Goal: Task Accomplishment & Management: Manage account settings

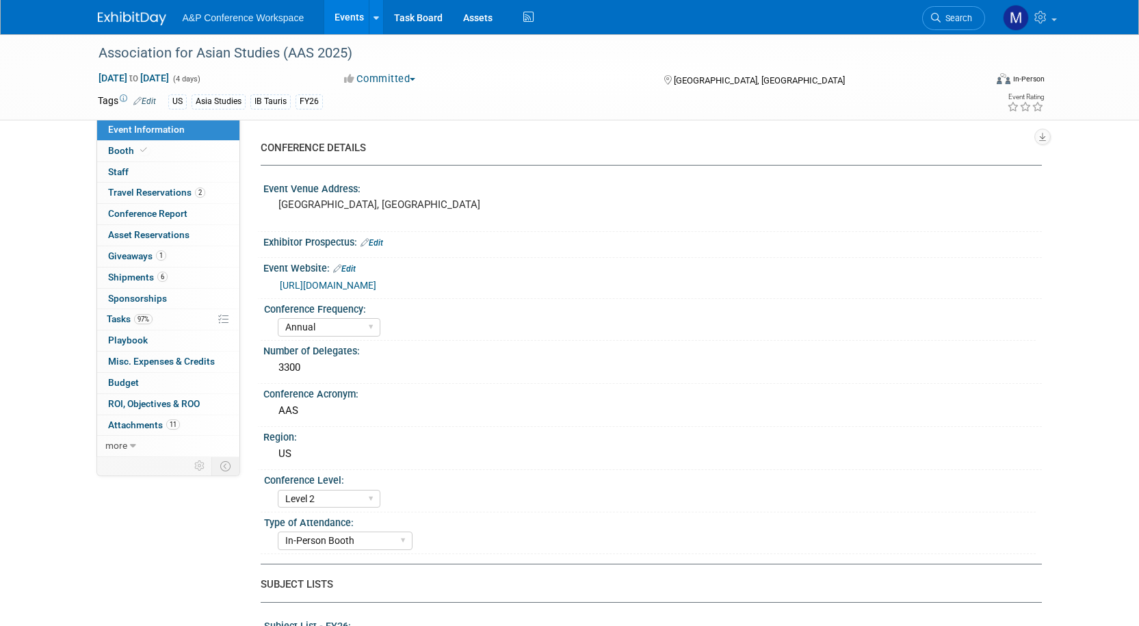
select select "Annual"
select select "Level 2"
select select "In-Person Booth"
select select "Asia Studies"
select select "Bloomsbury/Rowman & [PERSON_NAME]"
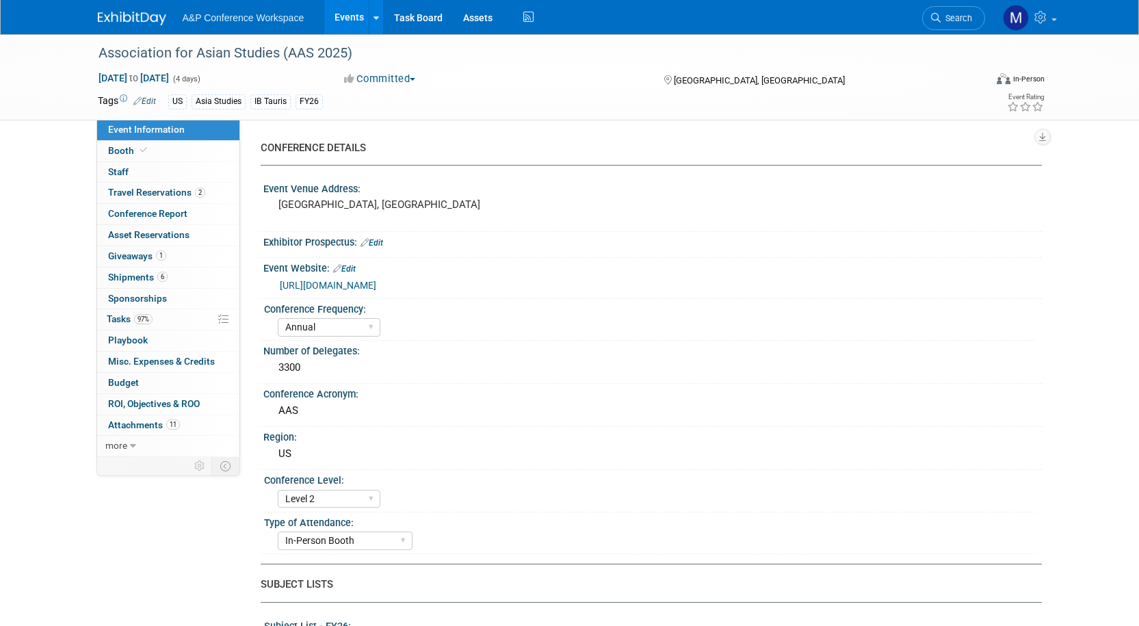
select select "[PERSON_NAME]"
select select "Networking/Commissioning"
click at [930, 8] on link "Search" at bounding box center [953, 18] width 63 height 24
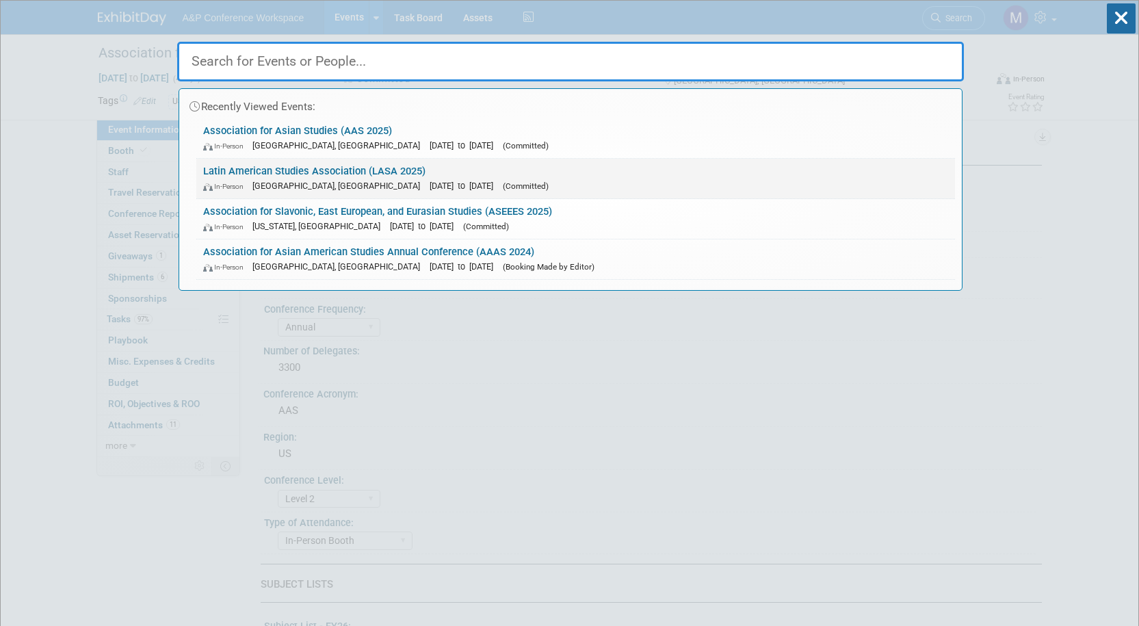
click at [353, 165] on link "Latin American Studies Association (LASA 2025) In-Person San Francisco, CA May …" at bounding box center [575, 179] width 759 height 40
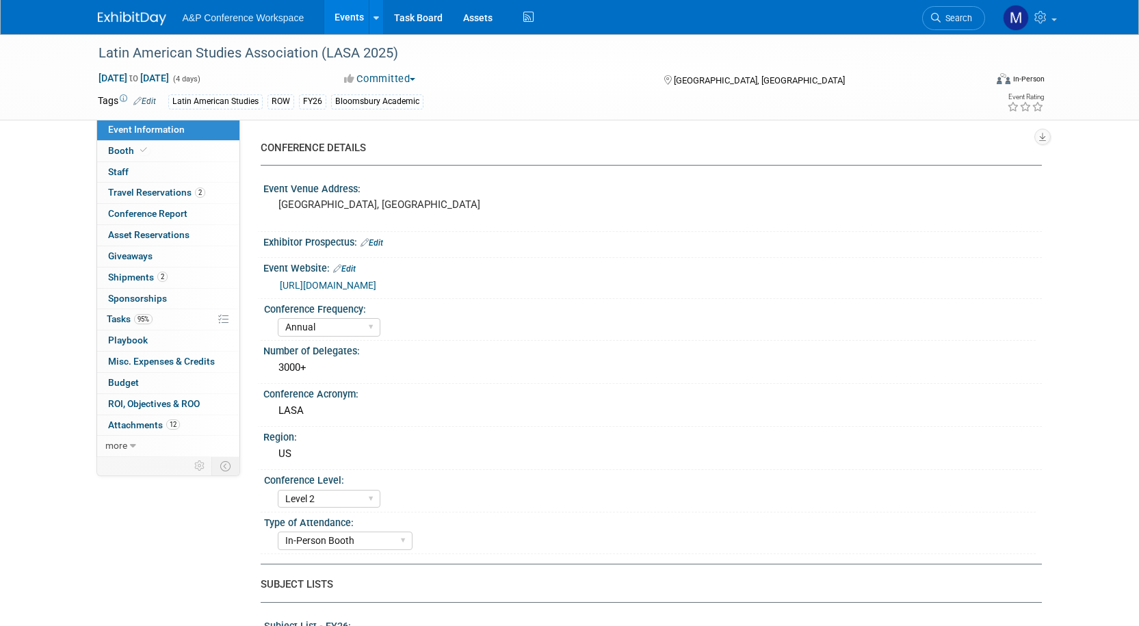
select select "Annual"
select select "Level 2"
select select "In-Person Booth"
select select "Latin American Studies"
select select "Bloomsbury/Rowman & [PERSON_NAME]"
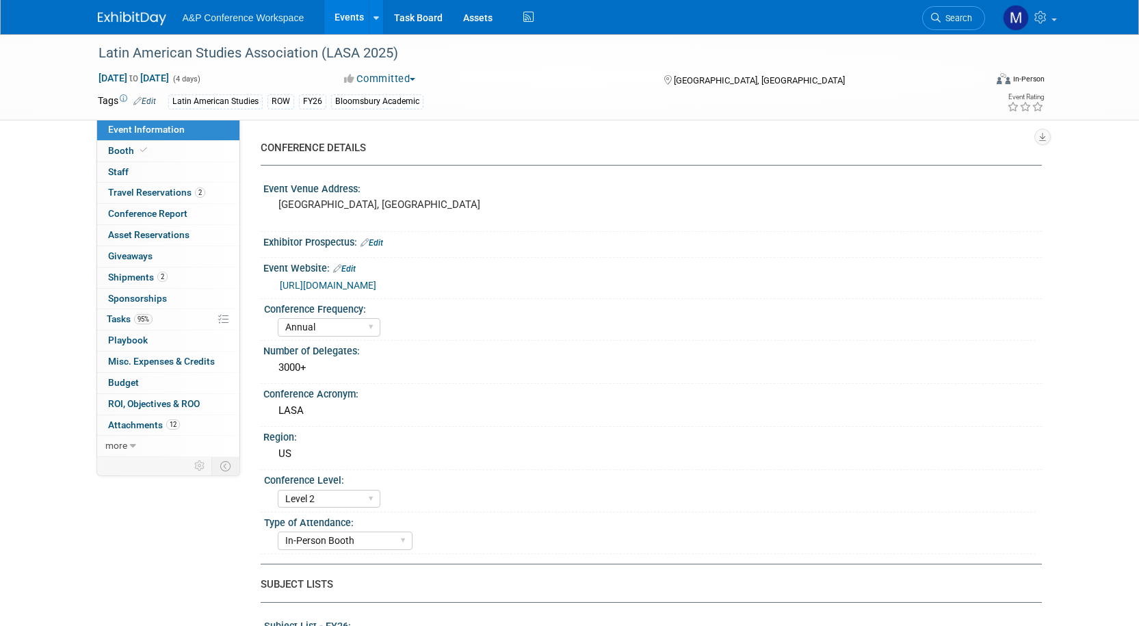
select select "[PERSON_NAME]"
select select "Inspection/Exam Copy Leads​"
click at [115, 313] on span "Tasks 95%" at bounding box center [130, 318] width 46 height 11
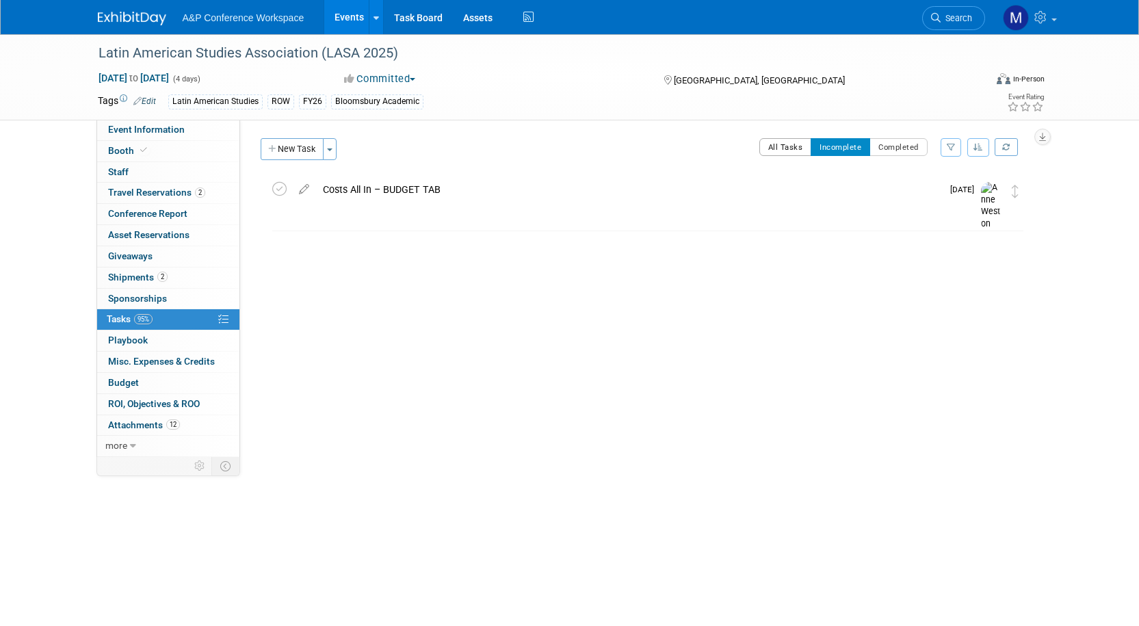
click at [784, 141] on button "All Tasks" at bounding box center [785, 147] width 53 height 18
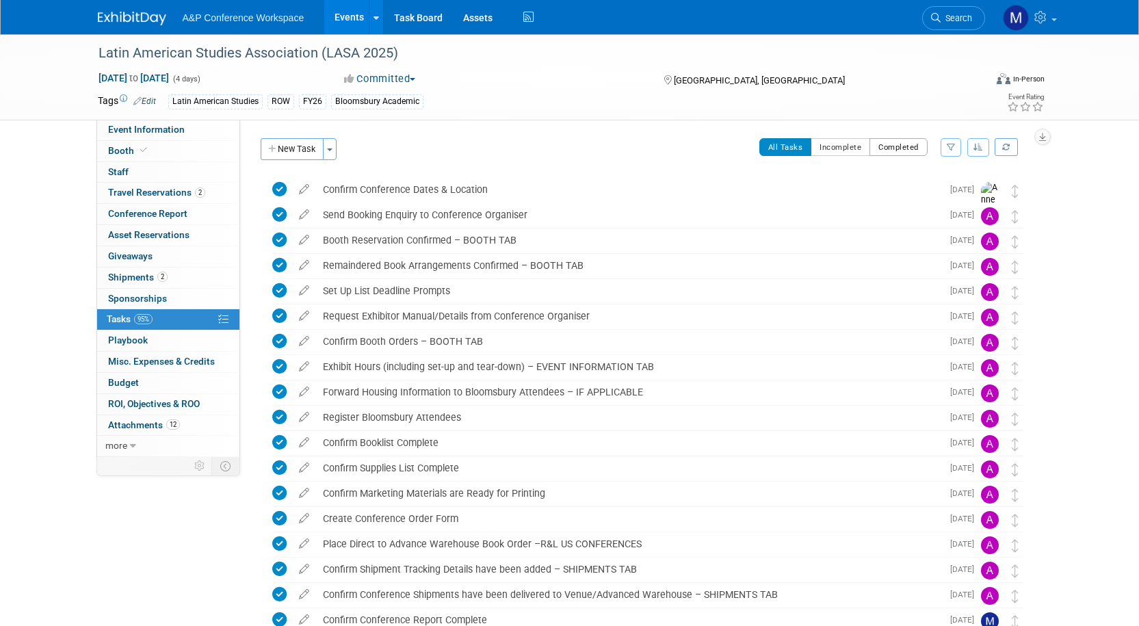
click at [888, 138] on button "Completed" at bounding box center [898, 147] width 58 height 18
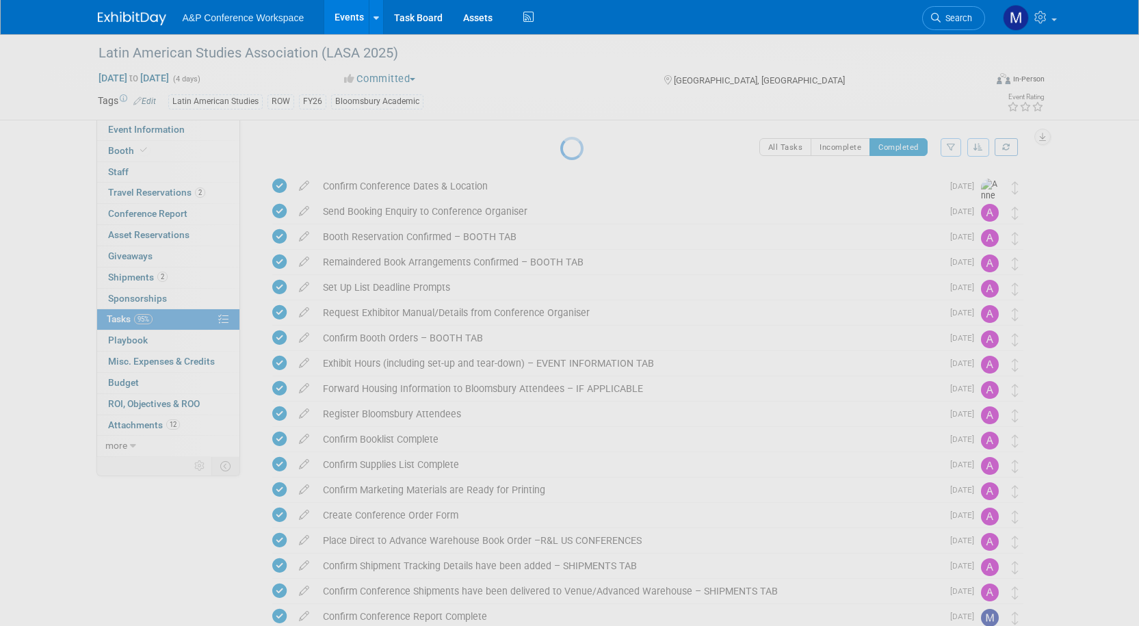
click at [579, 144] on div at bounding box center [569, 313] width 19 height 626
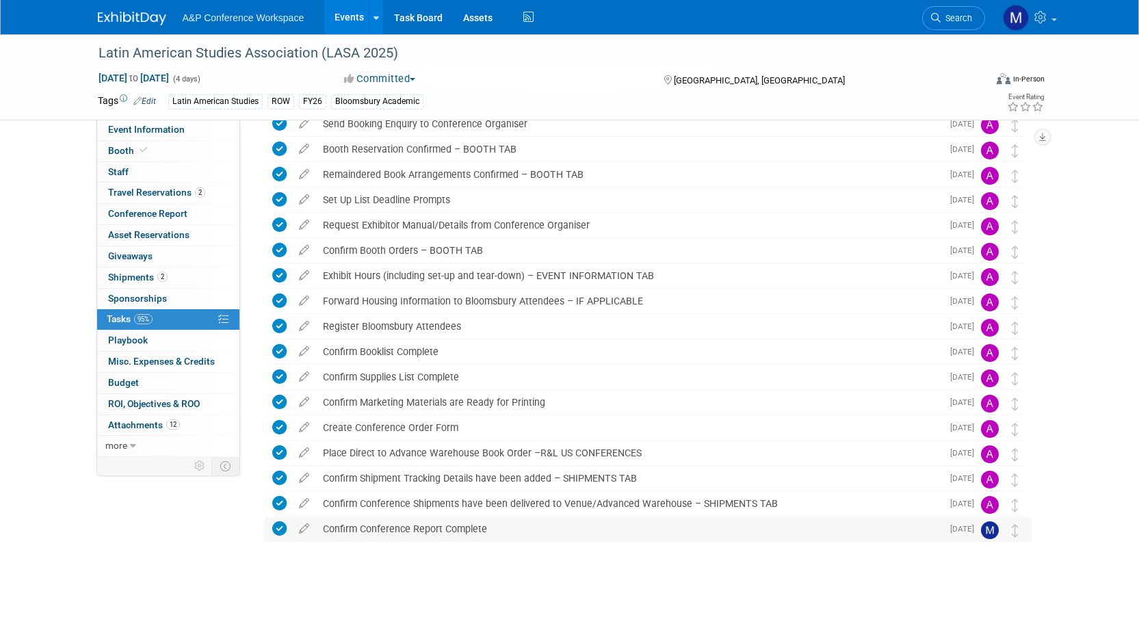
click at [277, 525] on icon at bounding box center [279, 528] width 14 height 14
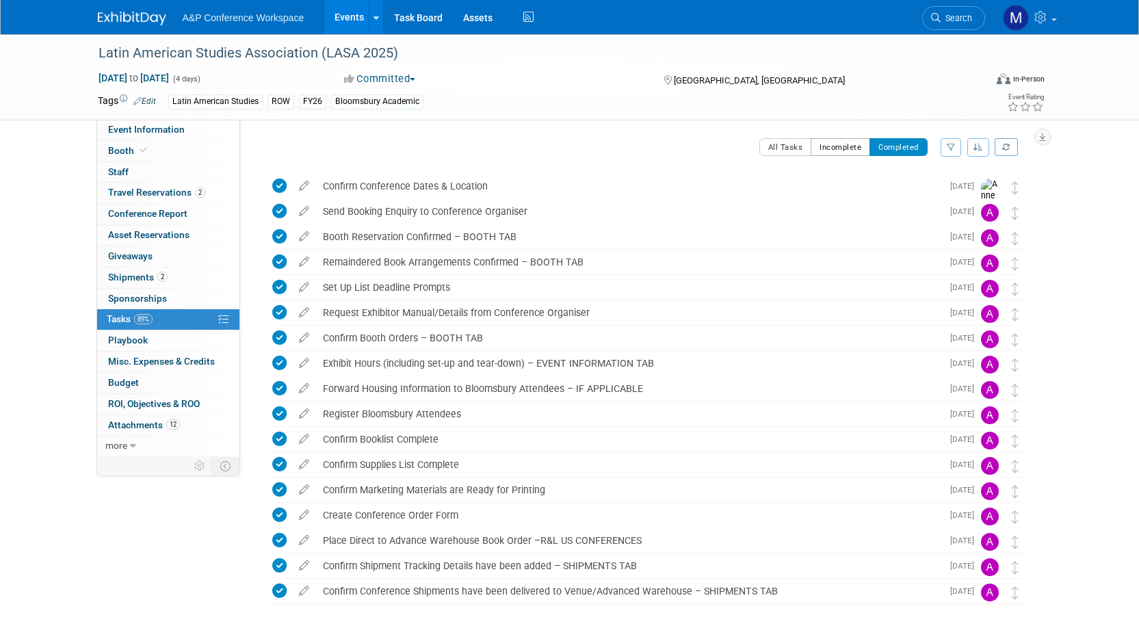
click at [810, 148] on button "Incomplete" at bounding box center [840, 147] width 60 height 18
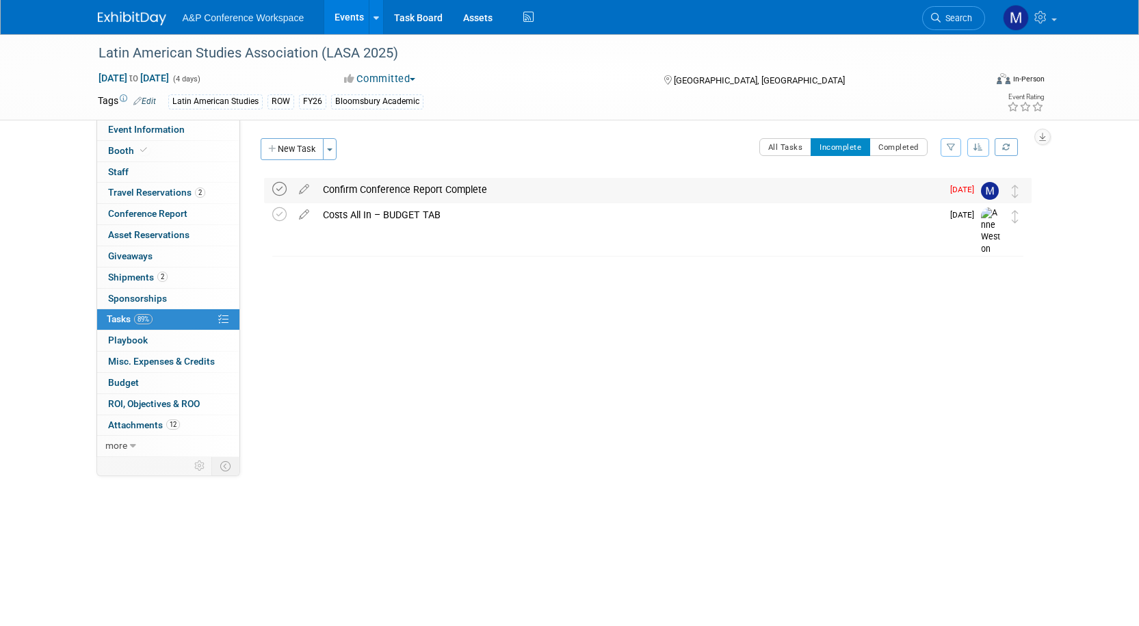
click at [279, 188] on icon at bounding box center [279, 189] width 14 height 14
click at [388, 191] on div "Costs All In – BUDGET TAB" at bounding box center [629, 189] width 626 height 23
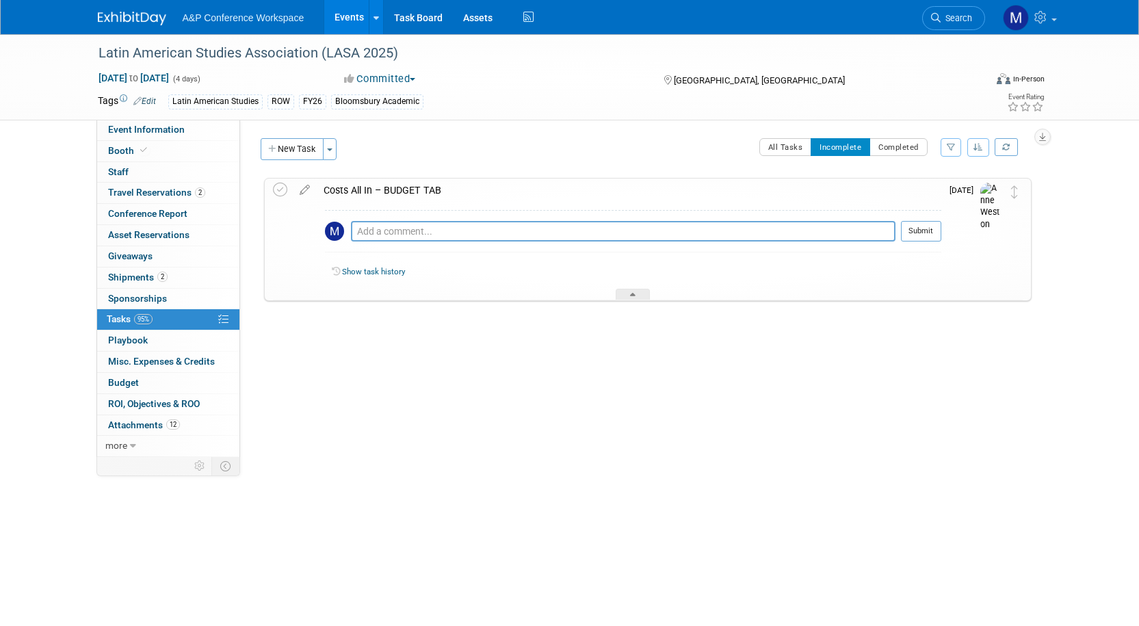
click at [388, 191] on div "Costs All In – BUDGET TAB" at bounding box center [629, 190] width 624 height 23
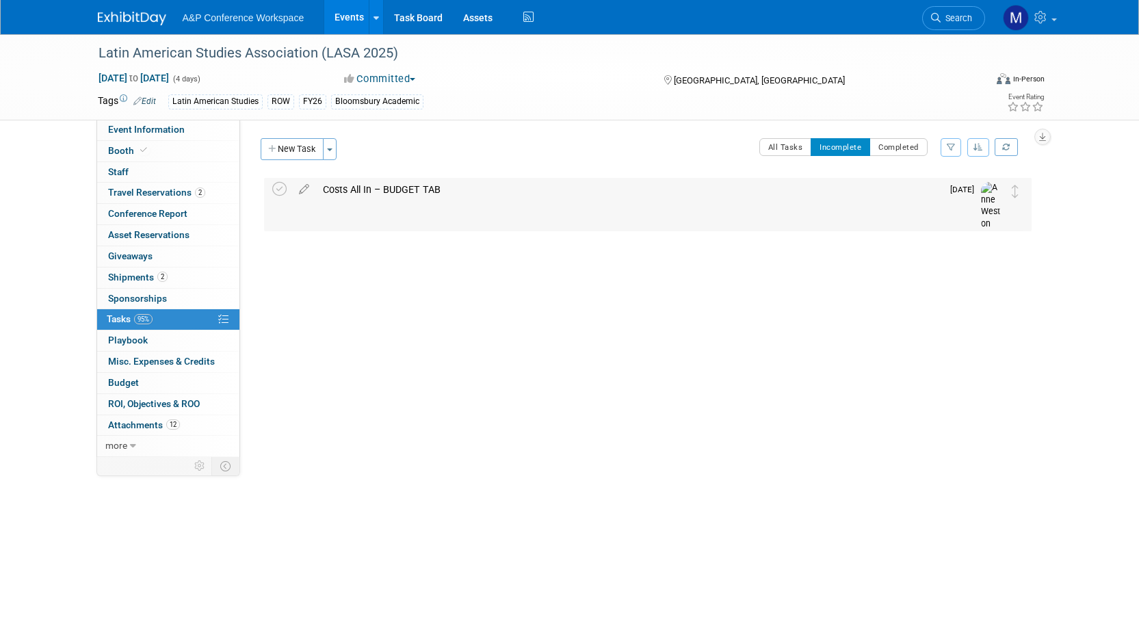
click at [964, 191] on span "[DATE]" at bounding box center [965, 190] width 31 height 10
click at [991, 189] on img at bounding box center [991, 206] width 21 height 49
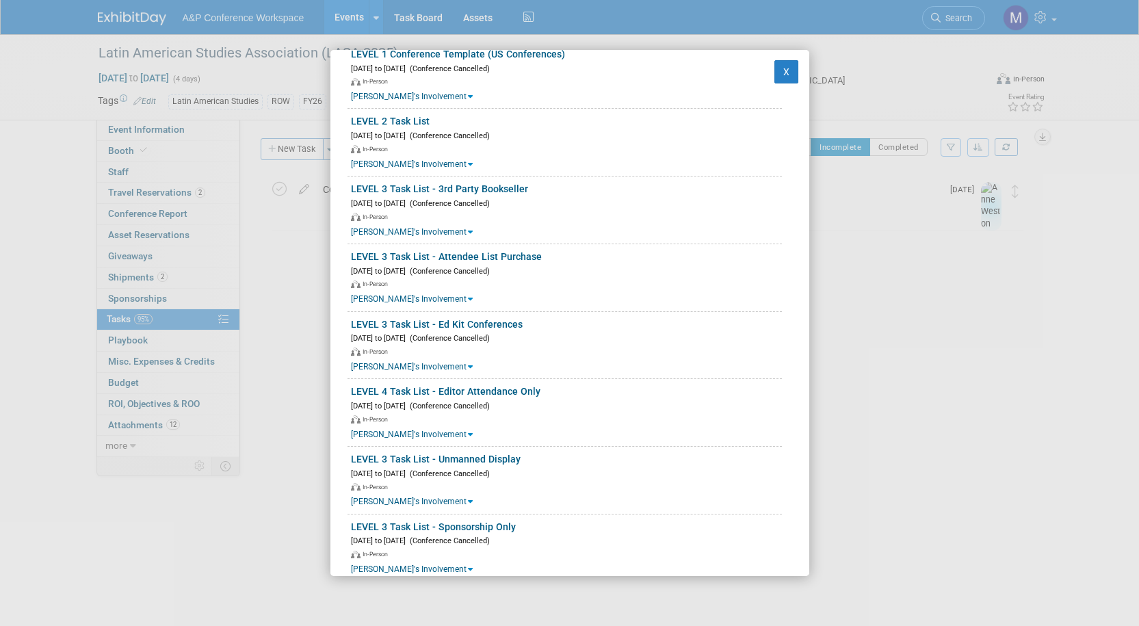
scroll to position [342, 0]
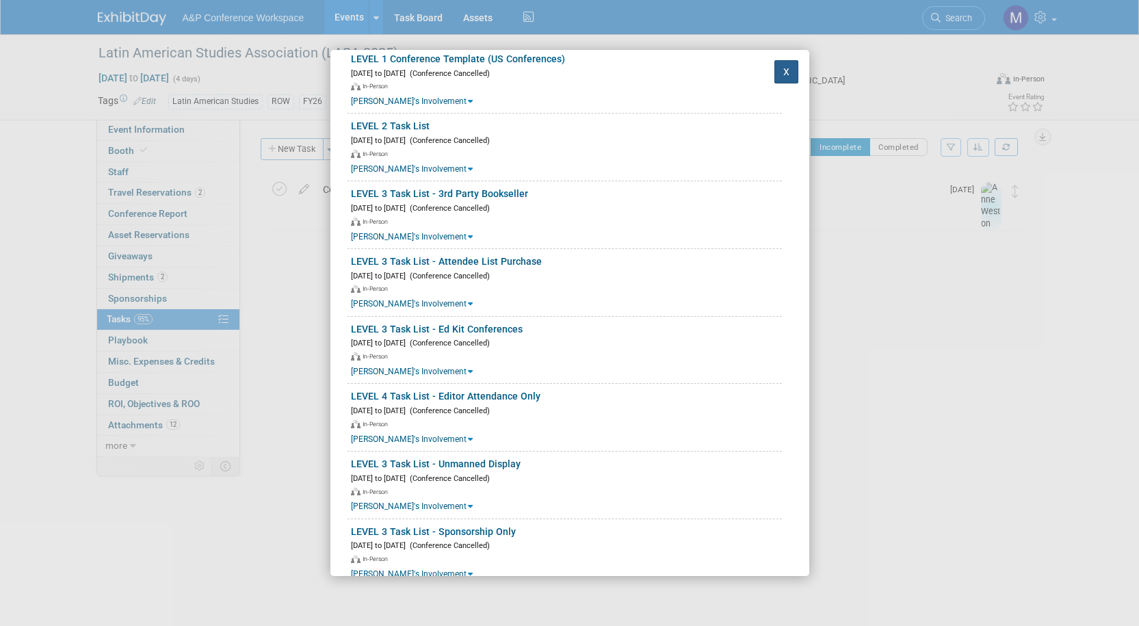
click at [780, 71] on button "X" at bounding box center [786, 71] width 25 height 23
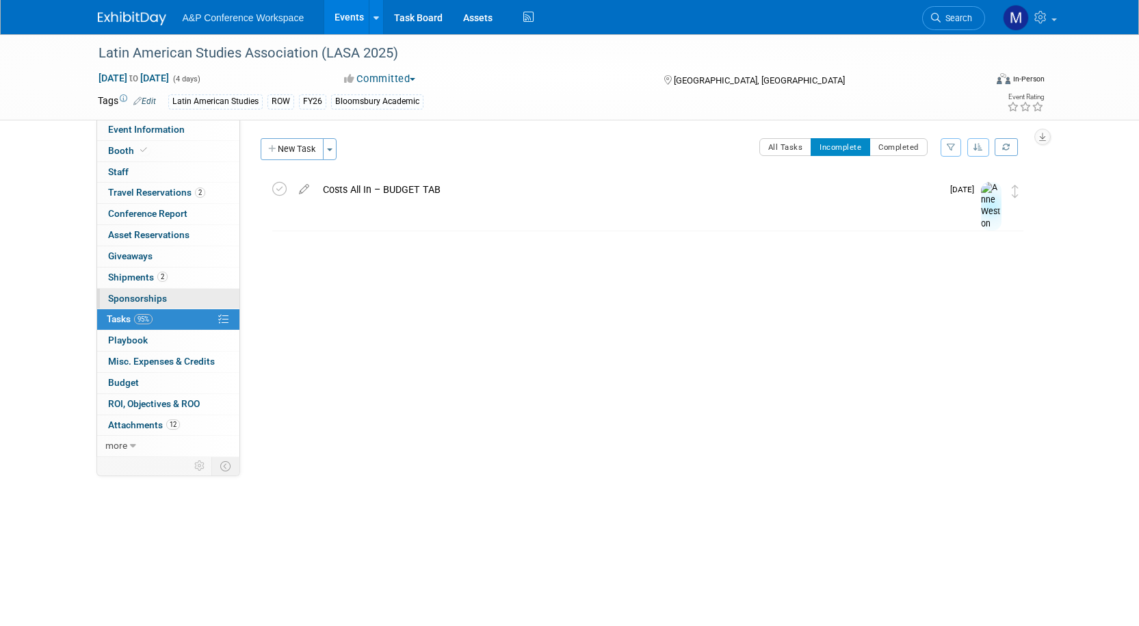
click at [118, 293] on span "Sponsorships 0" at bounding box center [137, 298] width 59 height 11
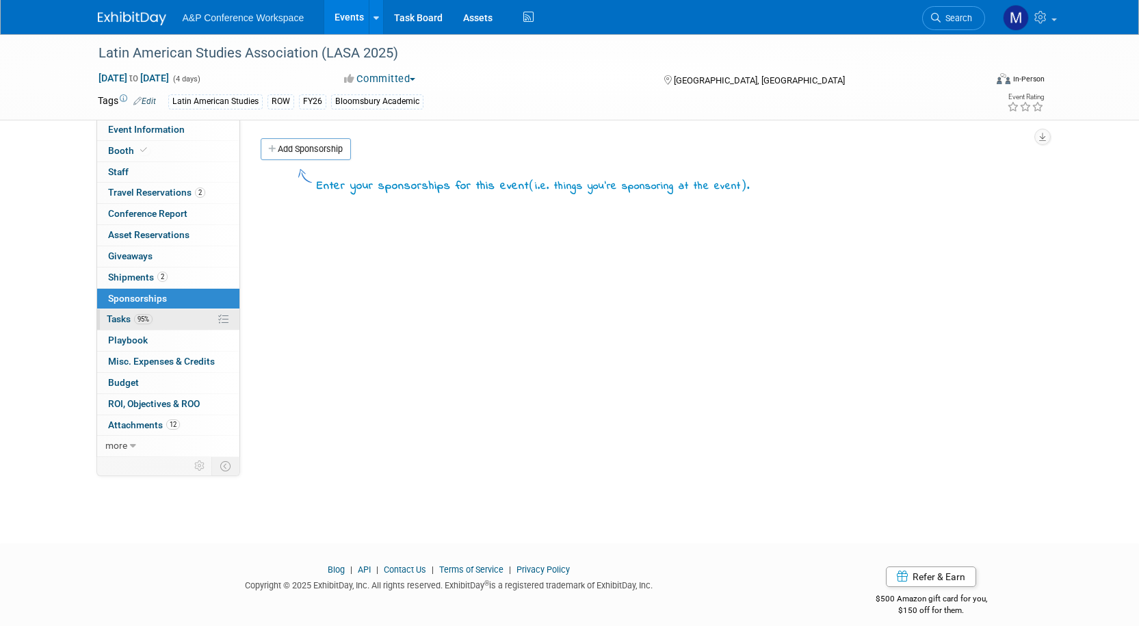
click at [114, 316] on span "Tasks 95%" at bounding box center [130, 318] width 46 height 11
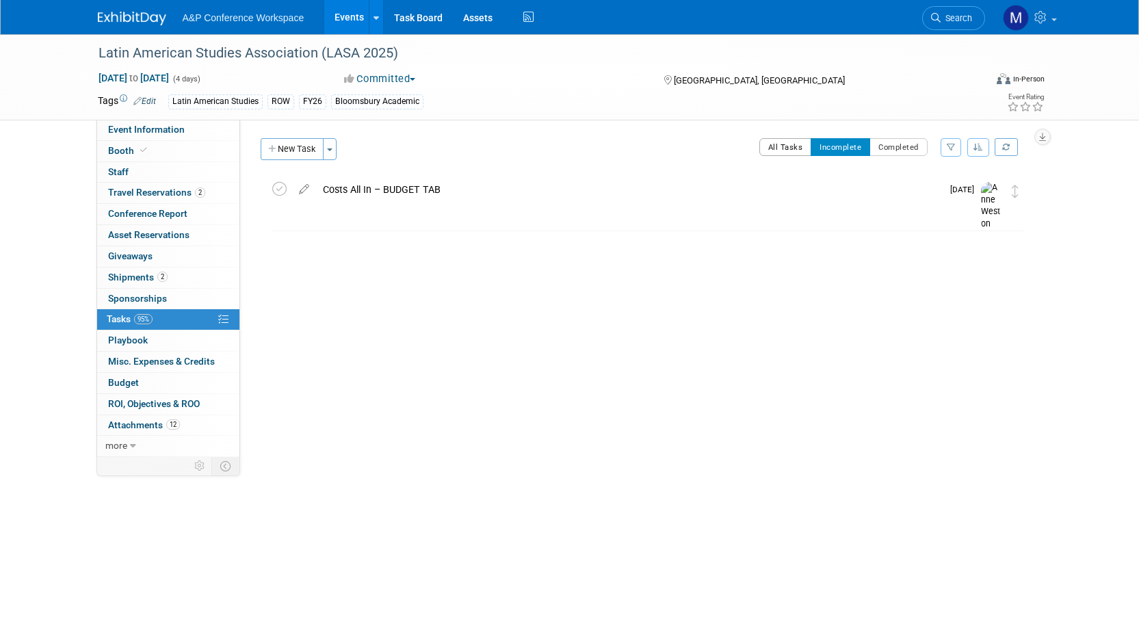
click at [793, 150] on button "All Tasks" at bounding box center [785, 147] width 53 height 18
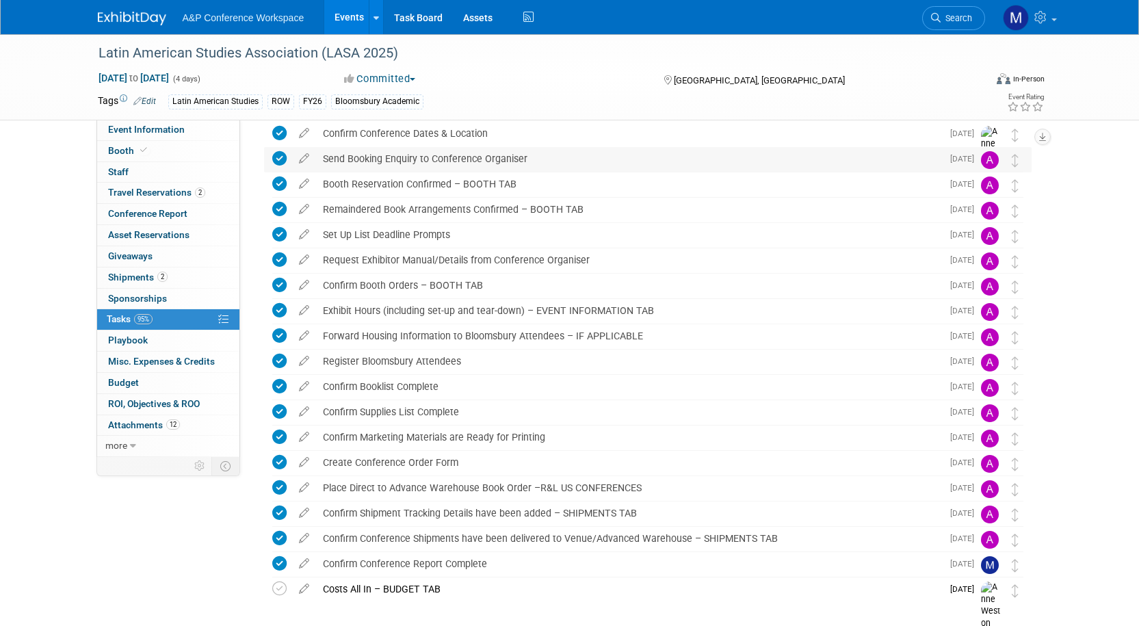
scroll to position [0, 0]
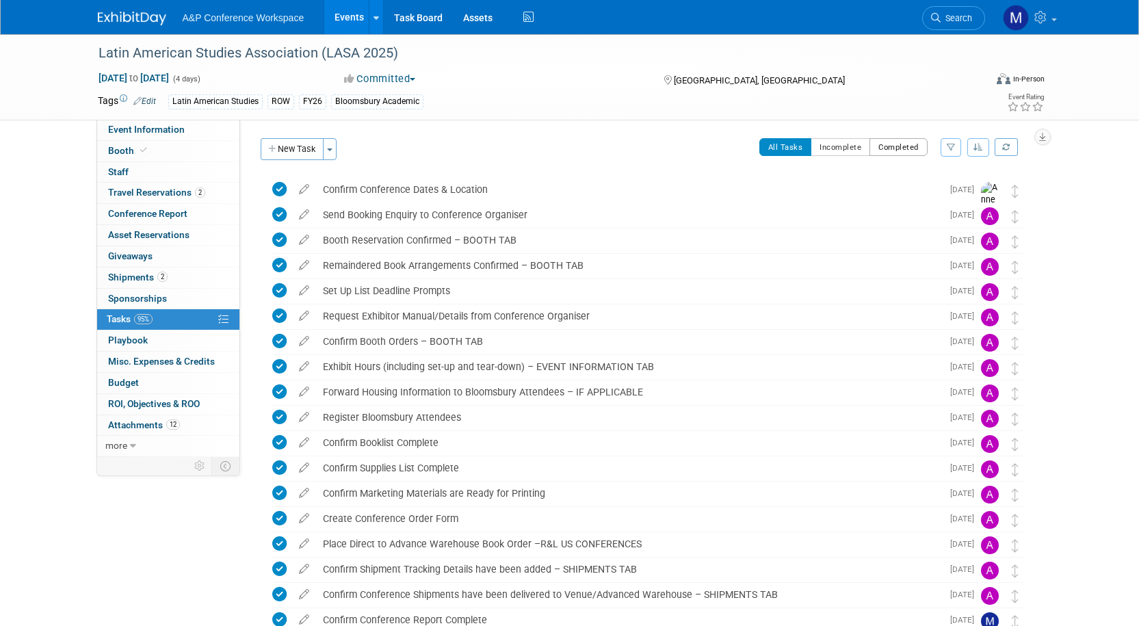
click at [912, 153] on button "Completed" at bounding box center [898, 147] width 58 height 18
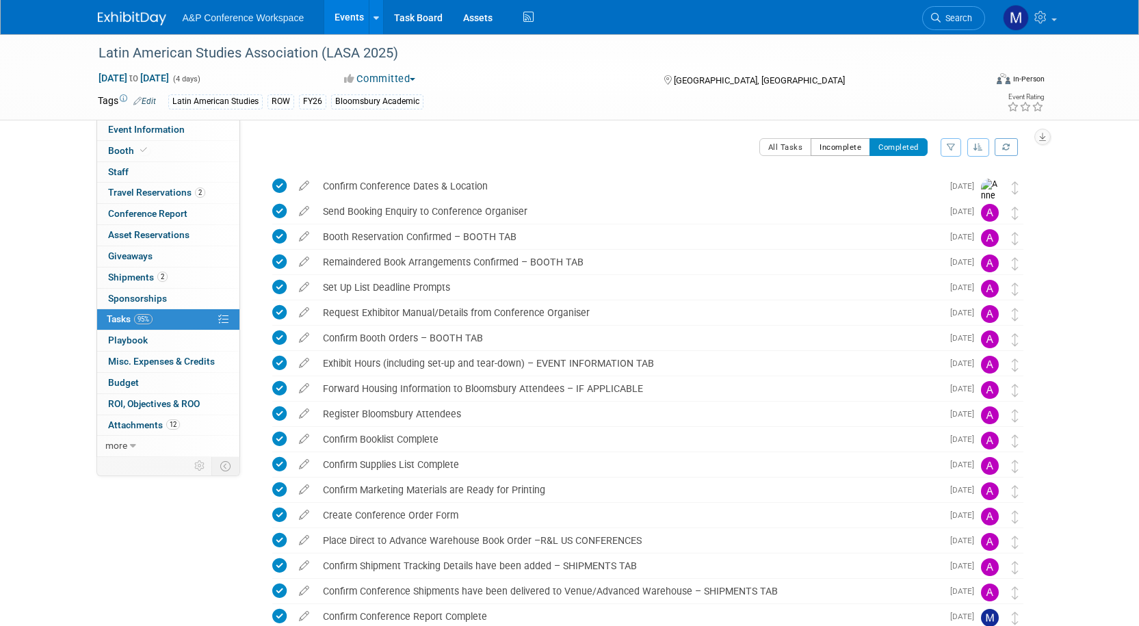
click at [829, 148] on button "Incomplete" at bounding box center [840, 147] width 60 height 18
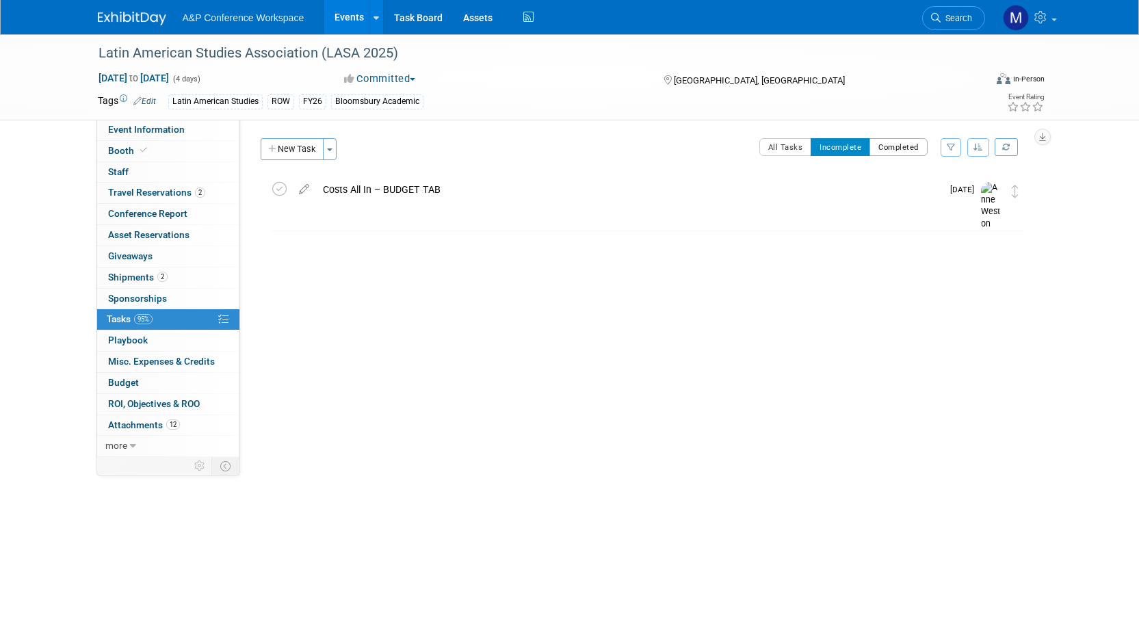
click at [886, 144] on button "Completed" at bounding box center [898, 147] width 58 height 18
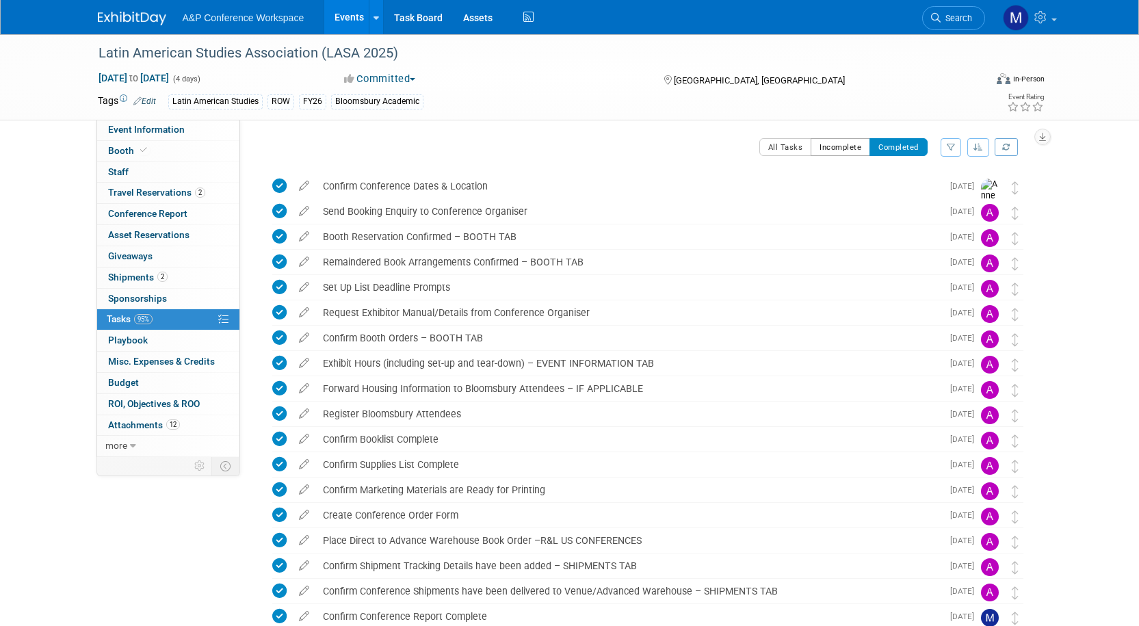
click at [843, 148] on button "Incomplete" at bounding box center [840, 147] width 60 height 18
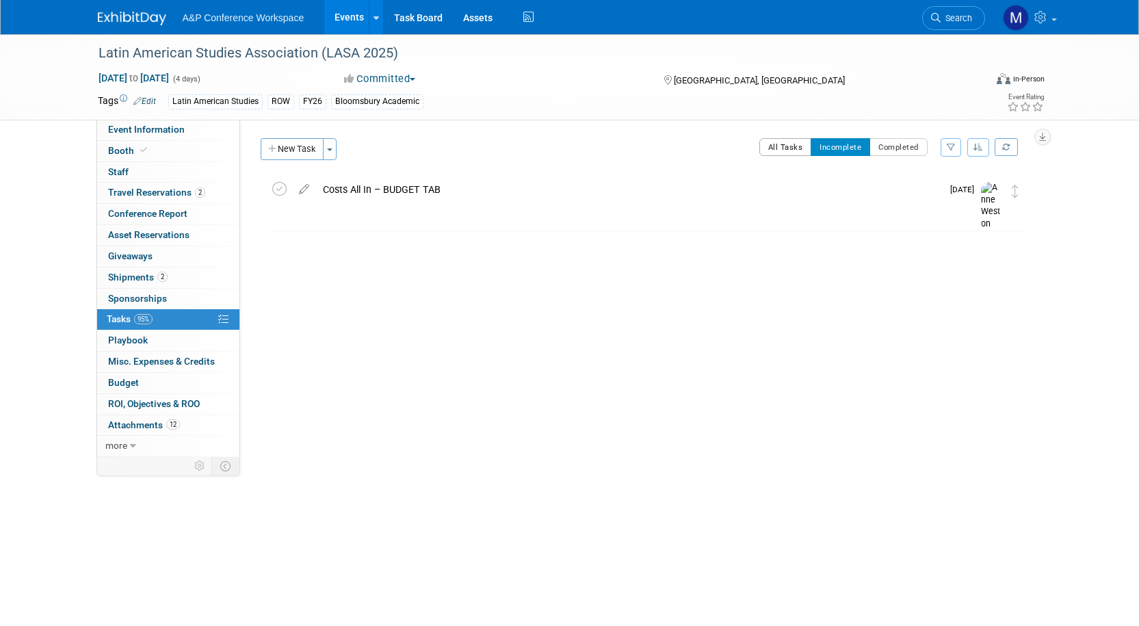
click at [800, 147] on button "All Tasks" at bounding box center [785, 147] width 53 height 18
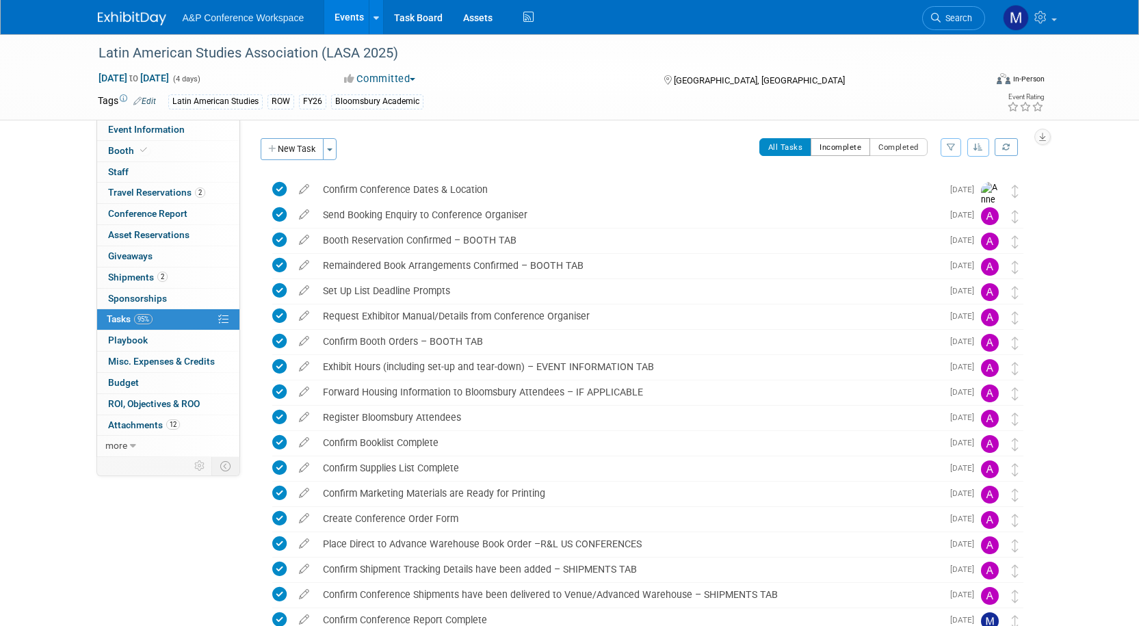
click at [836, 142] on button "Incomplete" at bounding box center [840, 147] width 60 height 18
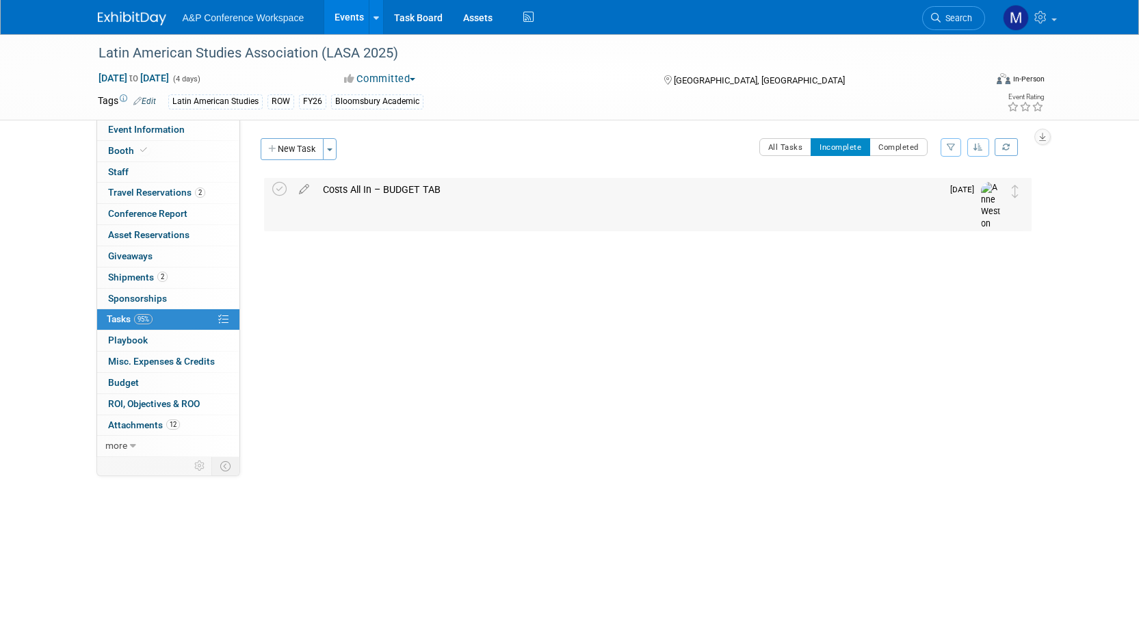
click at [364, 185] on div "Costs All In – BUDGET TAB" at bounding box center [629, 189] width 626 height 23
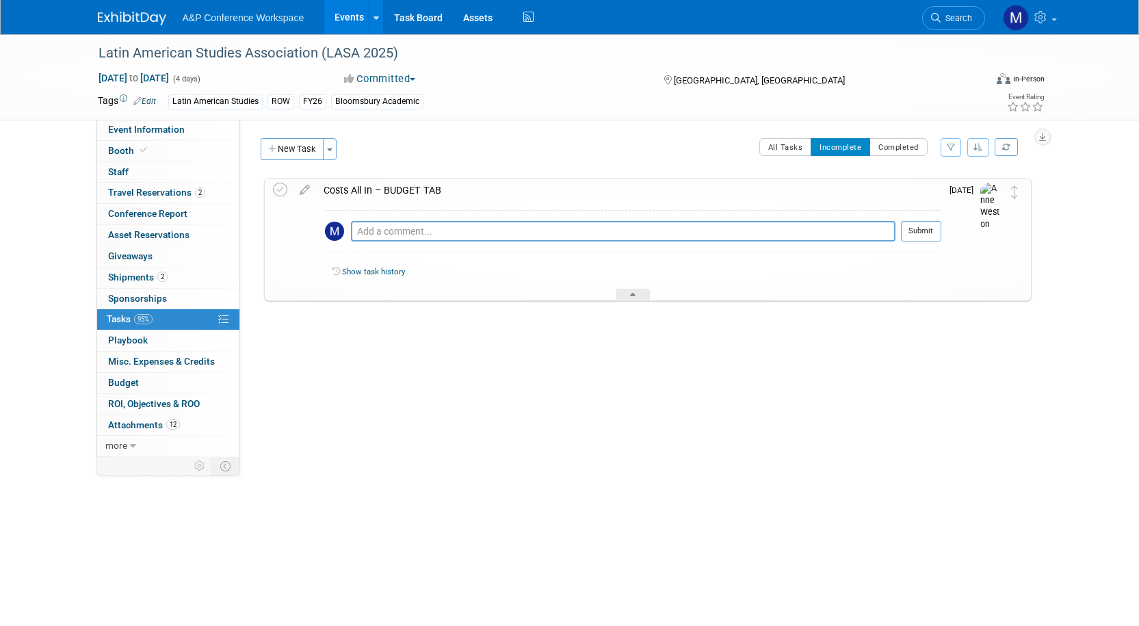
click at [364, 185] on div "Costs All In – BUDGET TAB" at bounding box center [629, 190] width 624 height 23
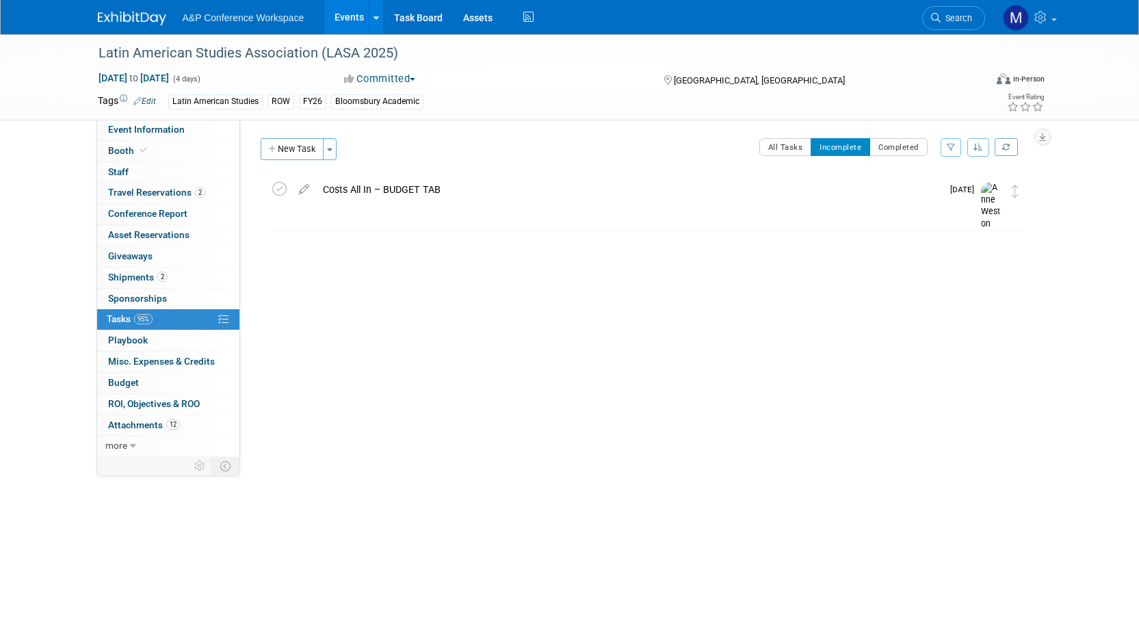
click at [922, 23] on li "Search" at bounding box center [953, 17] width 63 height 34
click at [936, 18] on icon at bounding box center [936, 18] width 10 height 10
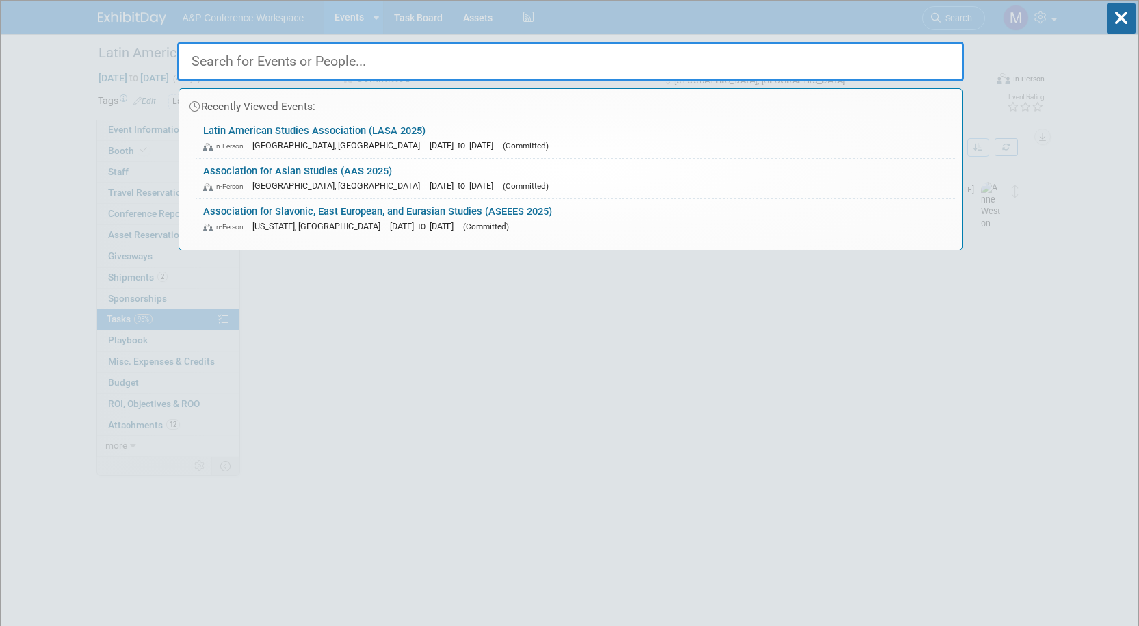
click at [295, 172] on link "Association for Asian Studies (AAS 2025) In-Person Columbus, OH Mar 13, 2025 to…" at bounding box center [575, 179] width 759 height 40
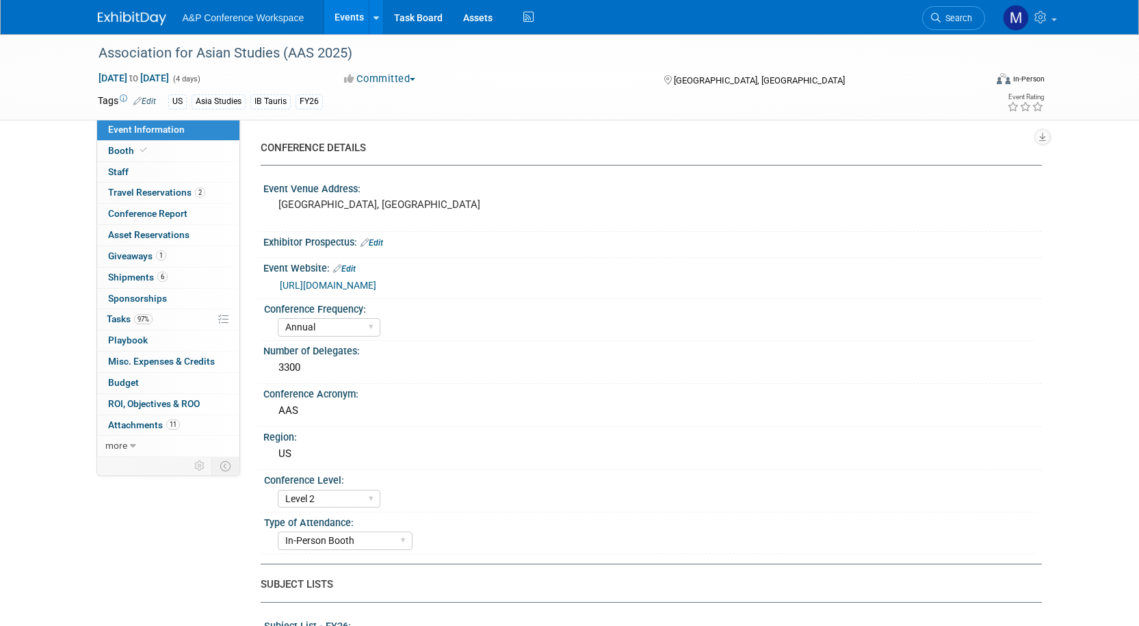
select select "Annual"
select select "Level 2"
select select "In-Person Booth"
select select "Asia Studies"
select select "Bloomsbury/Rowman & [PERSON_NAME]"
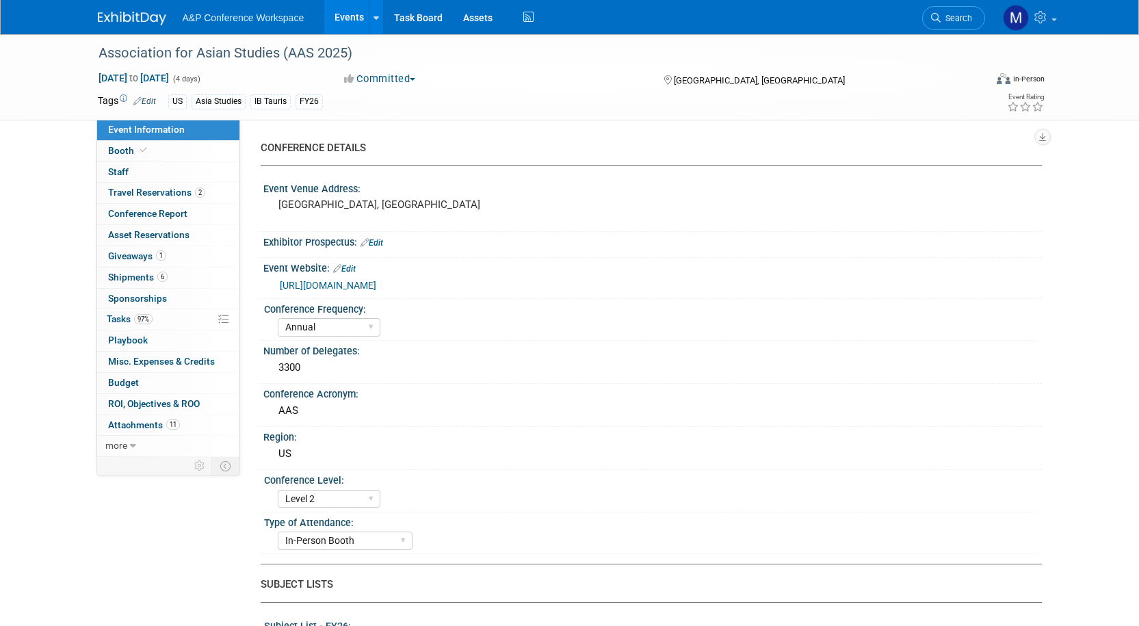
select select "[PERSON_NAME]"
select select "Networking/Commissioning"
click at [124, 314] on span "Tasks 97%" at bounding box center [130, 318] width 46 height 11
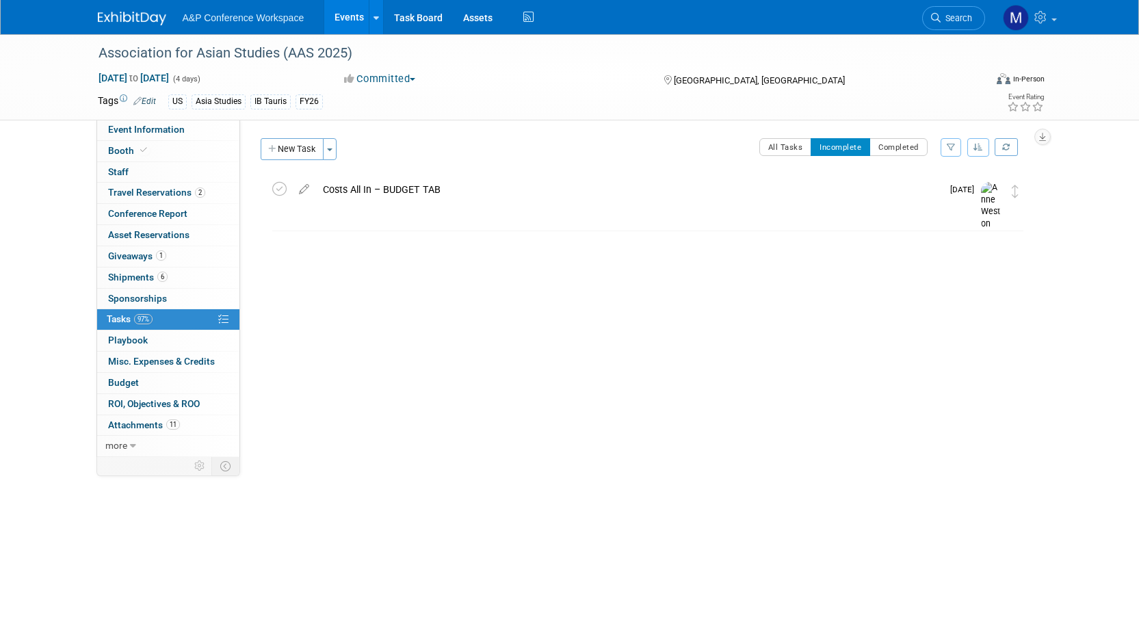
click at [137, 18] on img at bounding box center [132, 19] width 68 height 14
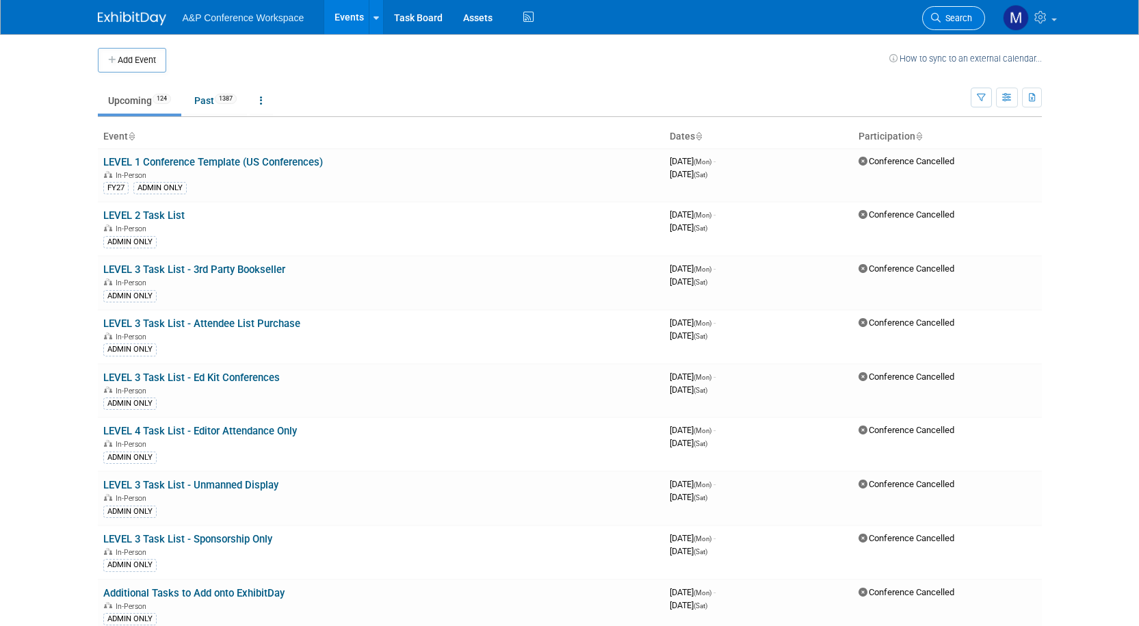
click at [942, 25] on link "Search" at bounding box center [953, 18] width 63 height 24
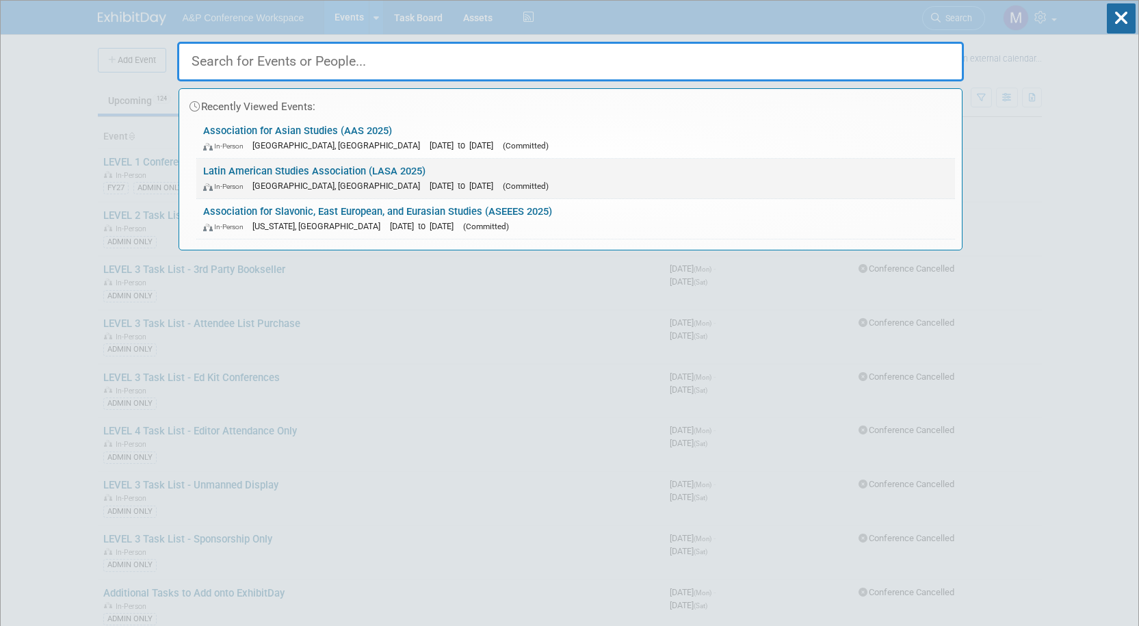
click at [343, 164] on link "Latin American Studies Association (LASA 2025) In-Person San Francisco, CA May …" at bounding box center [575, 179] width 759 height 40
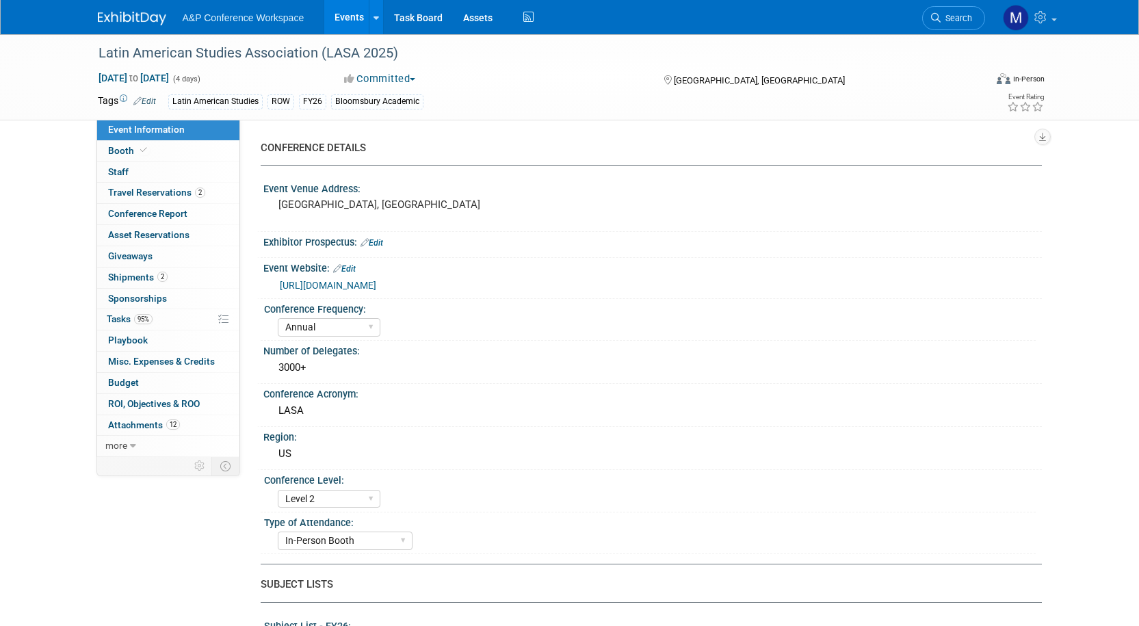
select select "Annual"
select select "Level 2"
select select "In-Person Booth"
select select "Latin American Studies"
select select "Bloomsbury/Rowman & [PERSON_NAME]"
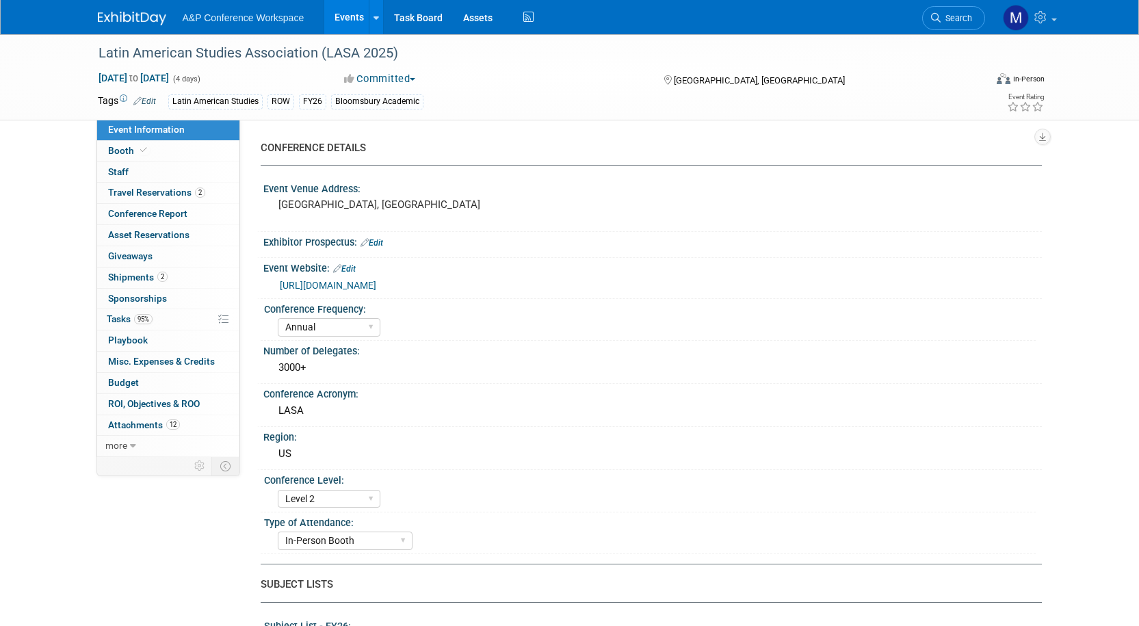
select select "[PERSON_NAME]"
select select "Inspection/Exam Copy Leads​"
click at [414, 75] on button "Committed" at bounding box center [379, 79] width 81 height 14
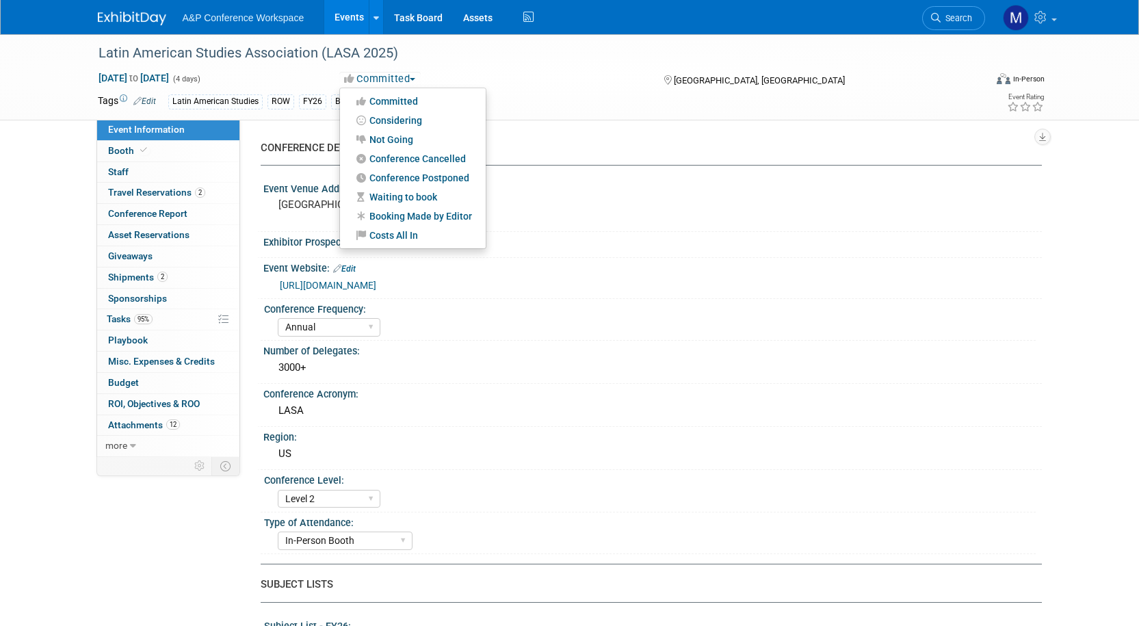
click at [414, 75] on button "Committed" at bounding box center [379, 79] width 81 height 14
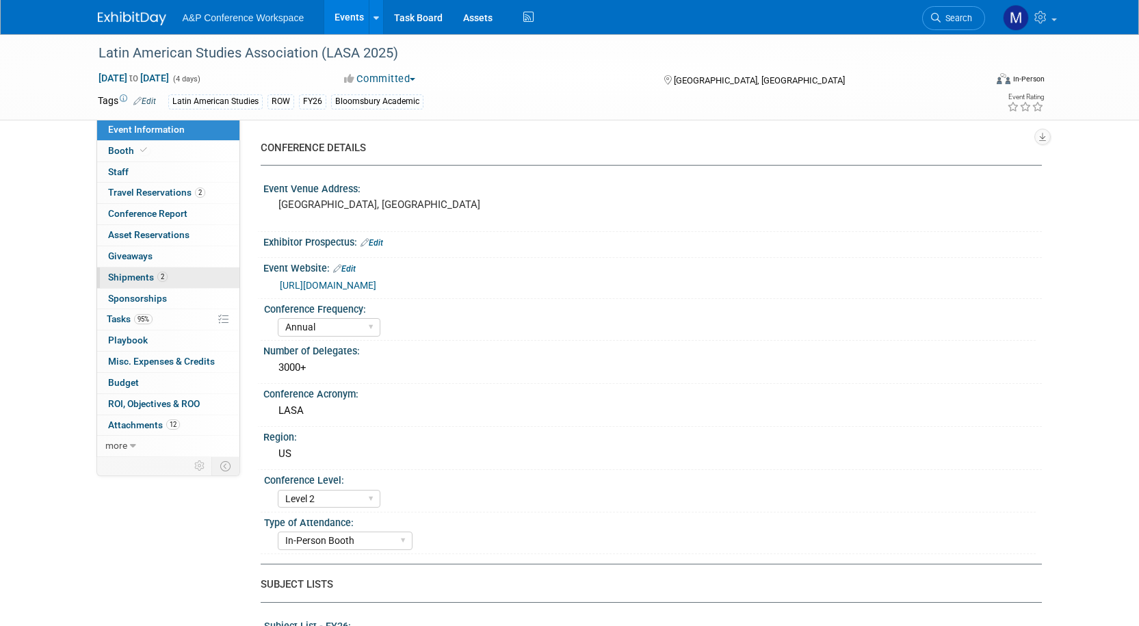
click at [120, 269] on link "2 Shipments 2" at bounding box center [168, 277] width 142 height 21
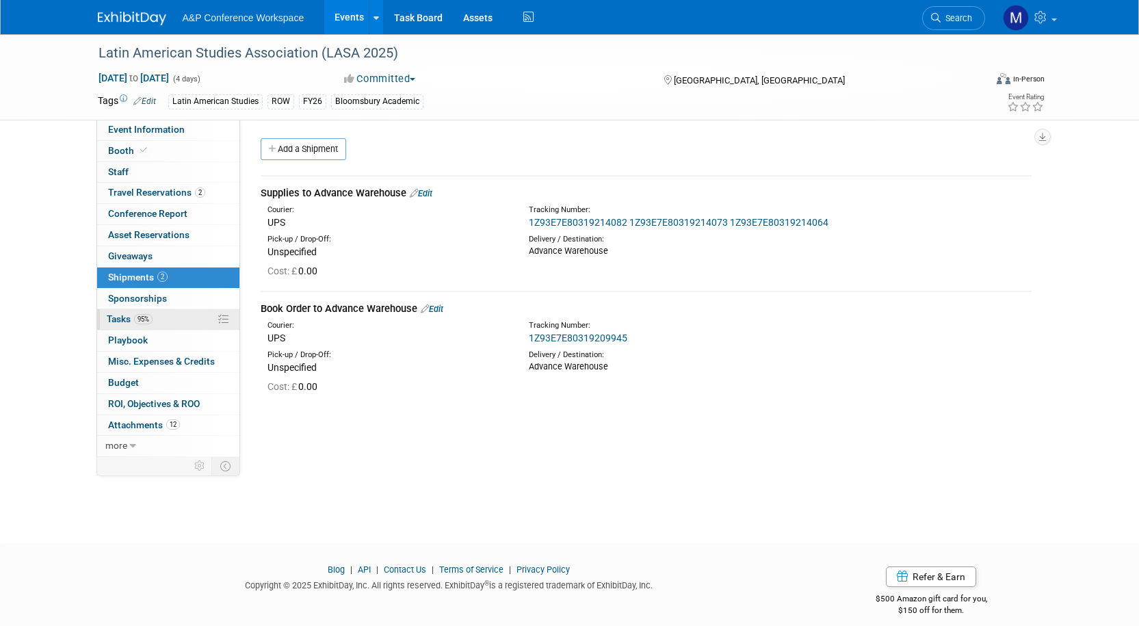
click at [118, 322] on span "Tasks 95%" at bounding box center [130, 318] width 46 height 11
